Goal: Check status: Check status

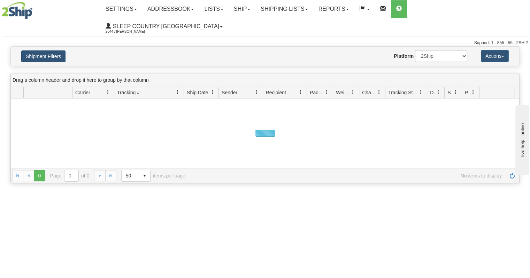
click at [42, 51] on button "Shipment Filters" at bounding box center [43, 57] width 44 height 12
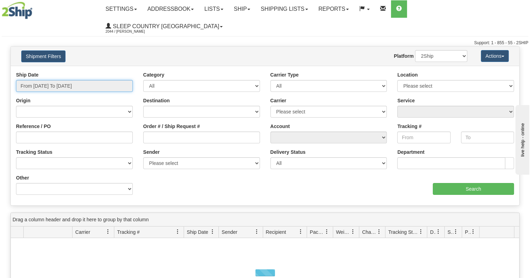
click at [61, 80] on input "From [DATE] To [DATE]" at bounding box center [74, 86] width 117 height 12
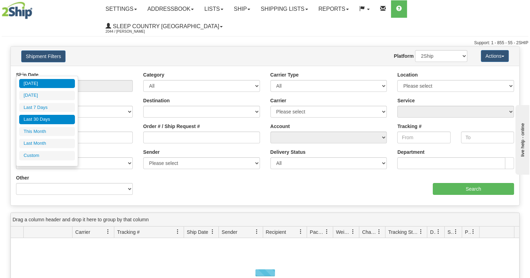
click at [59, 115] on li "Last 30 Days" at bounding box center [47, 119] width 56 height 9
type input "From [DATE] To [DATE]"
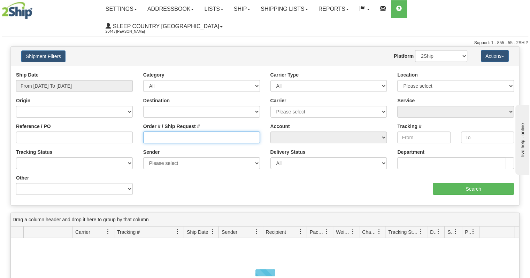
click at [146, 132] on input "Order # / Ship Request #" at bounding box center [201, 138] width 117 height 12
paste input "9000I027066"
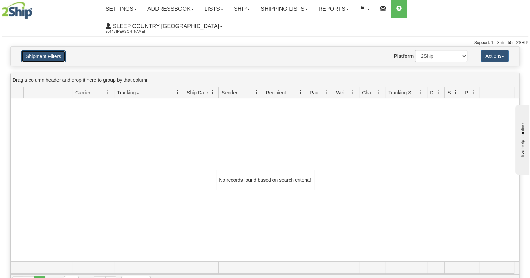
click at [54, 51] on button "Shipment Filters" at bounding box center [43, 57] width 44 height 12
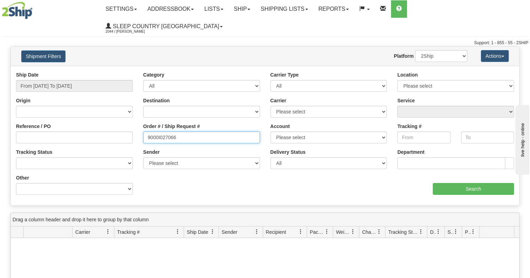
click at [199, 132] on input "9000I027066" at bounding box center [201, 138] width 117 height 12
type input "9000I027066"
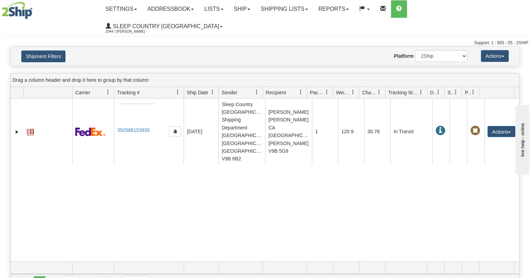
drag, startPoint x: 155, startPoint y: 104, endPoint x: 120, endPoint y: 104, distance: 34.8
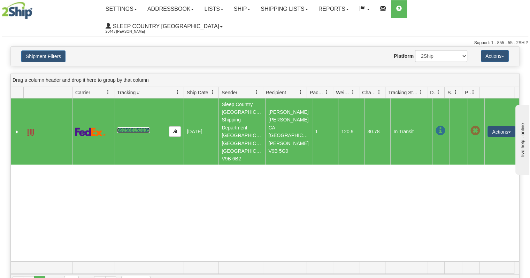
click at [120, 127] on link "392588153935" at bounding box center [133, 130] width 32 height 6
